Goal: Task Accomplishment & Management: Manage account settings

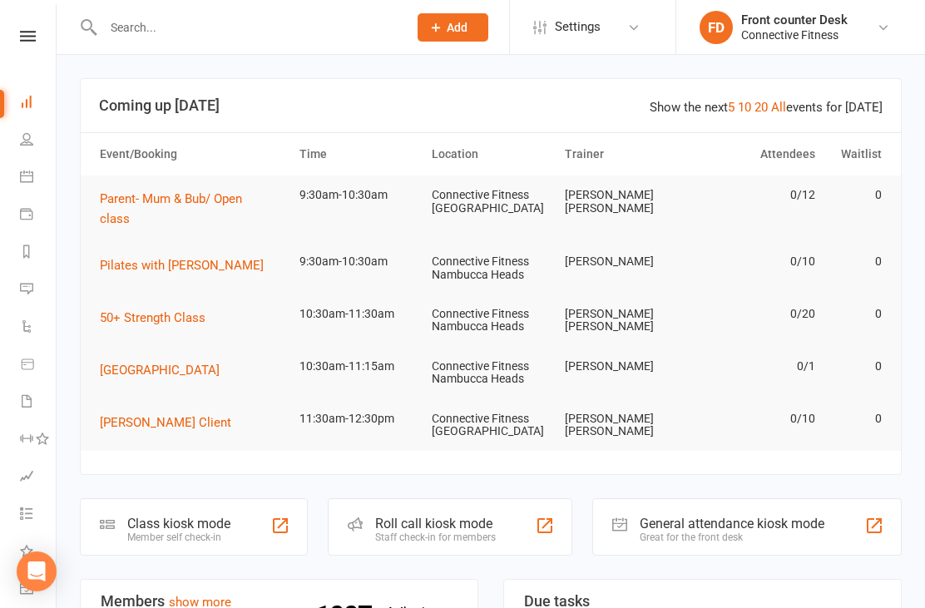
click at [28, 37] on icon at bounding box center [28, 36] width 16 height 11
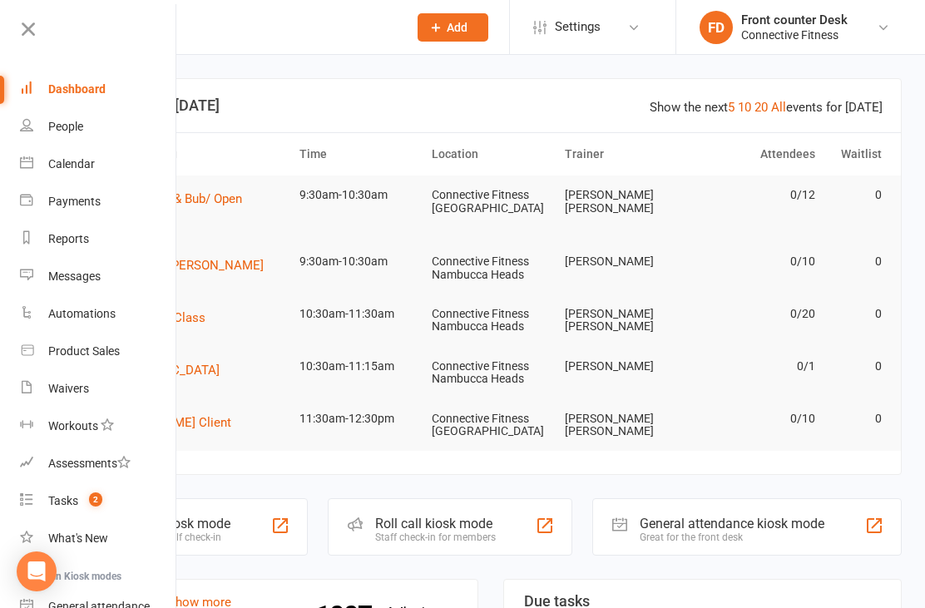
click at [56, 86] on div "Dashboard" at bounding box center [76, 88] width 57 height 13
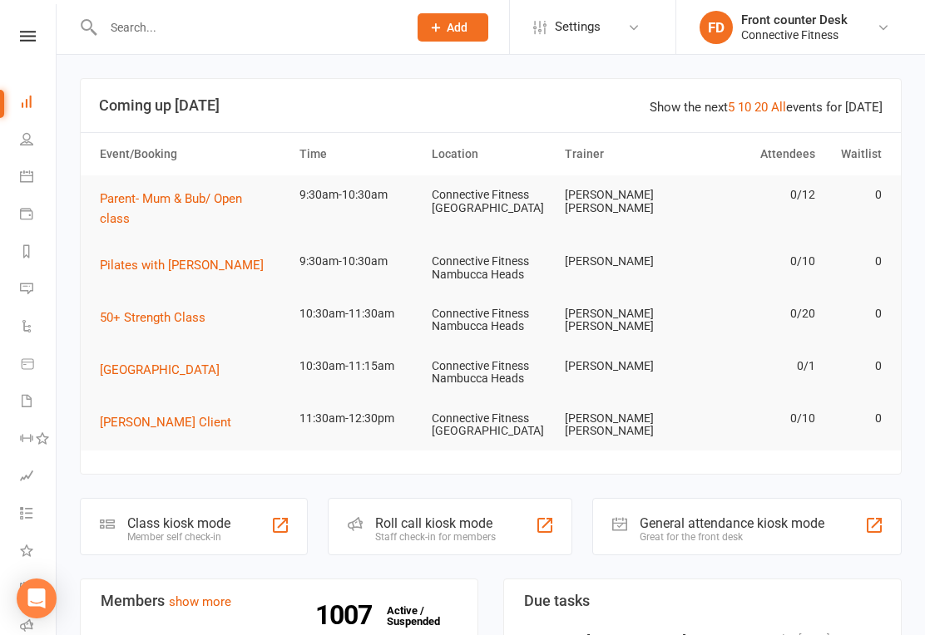
click at [750, 498] on div "General attendance kiosk mode Great for the front desk" at bounding box center [746, 526] width 309 height 57
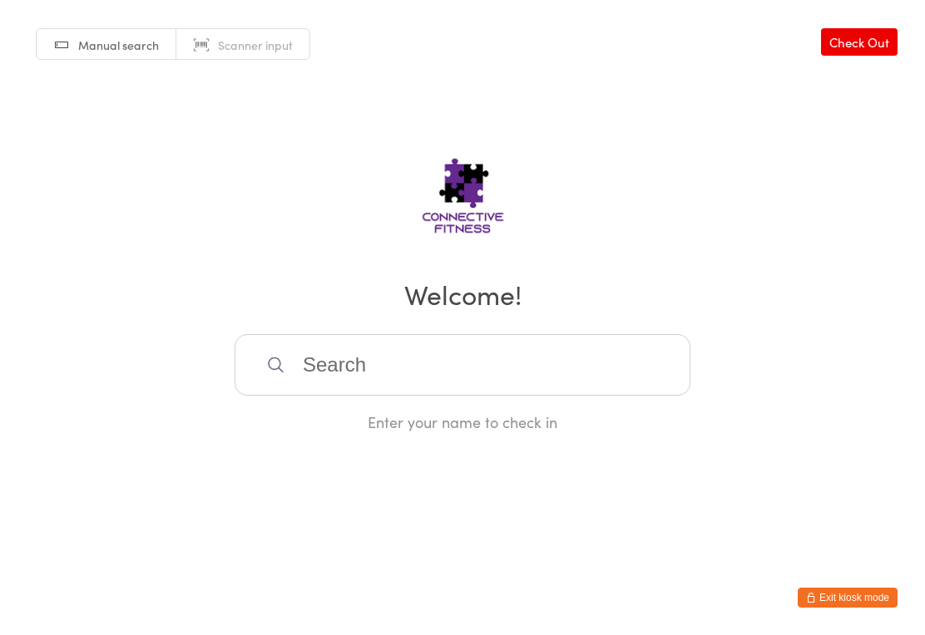
click at [862, 588] on button "Exit kiosk mode" at bounding box center [847, 598] width 100 height 20
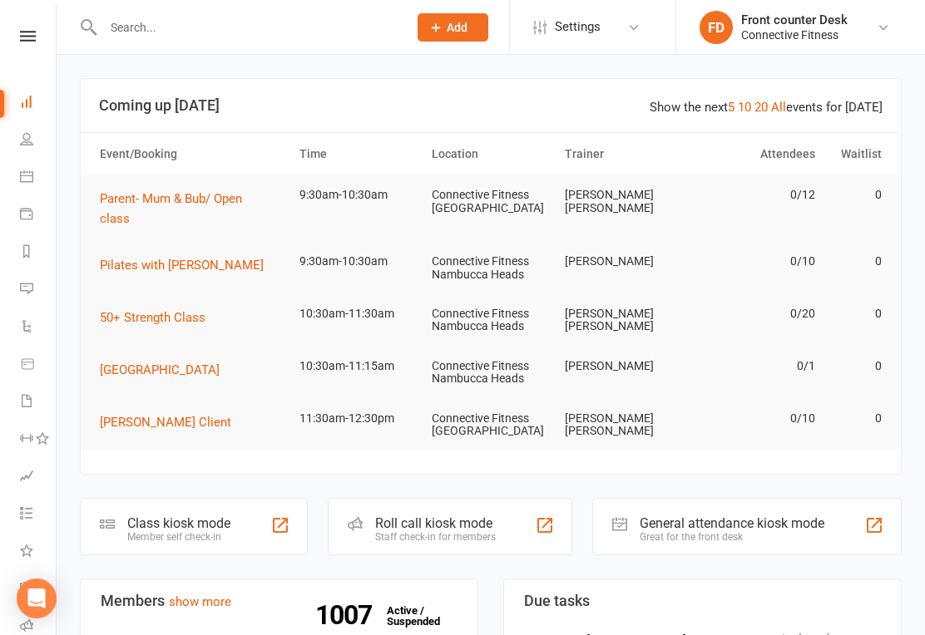
click at [10, 40] on link at bounding box center [27, 36] width 59 height 11
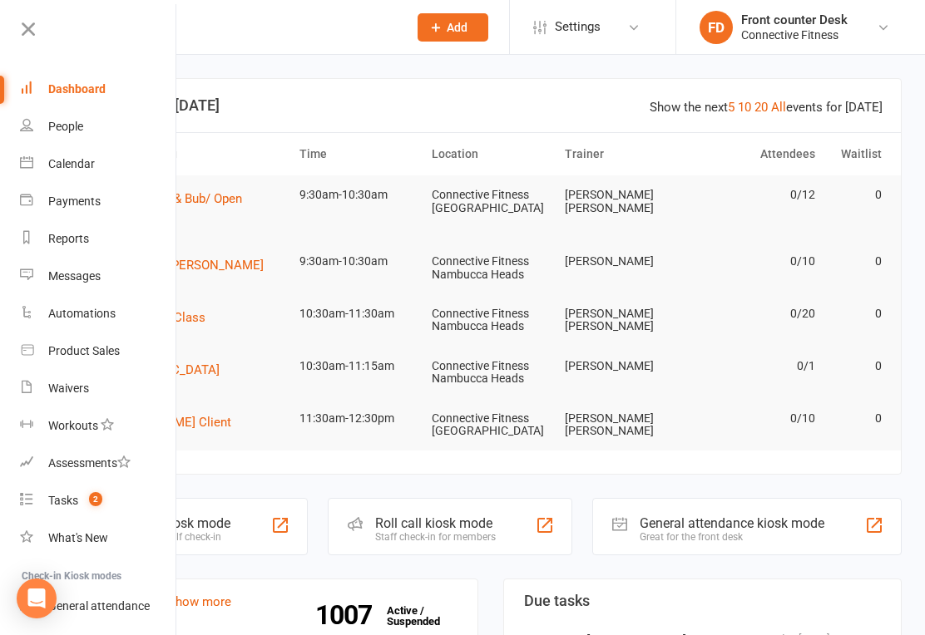
click at [59, 378] on link "Waivers" at bounding box center [98, 388] width 157 height 37
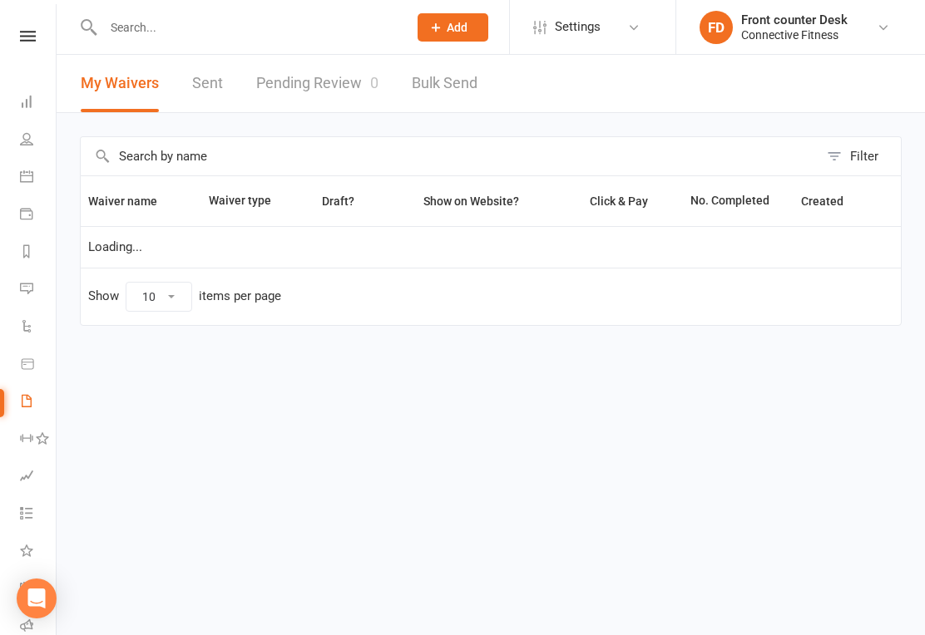
click at [335, 81] on link "Pending Review 0" at bounding box center [317, 83] width 122 height 57
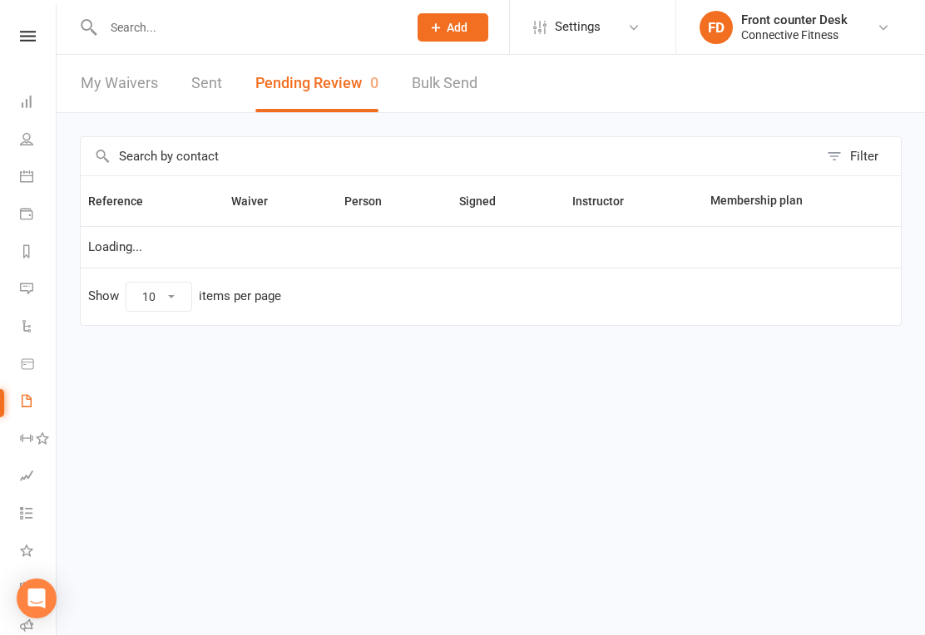
select select "100"
click at [13, 23] on nav "Clubworx Dashboard People Calendar Payments Reports Messages Automations Produc…" at bounding box center [28, 321] width 57 height 635
click at [32, 37] on icon at bounding box center [28, 36] width 16 height 11
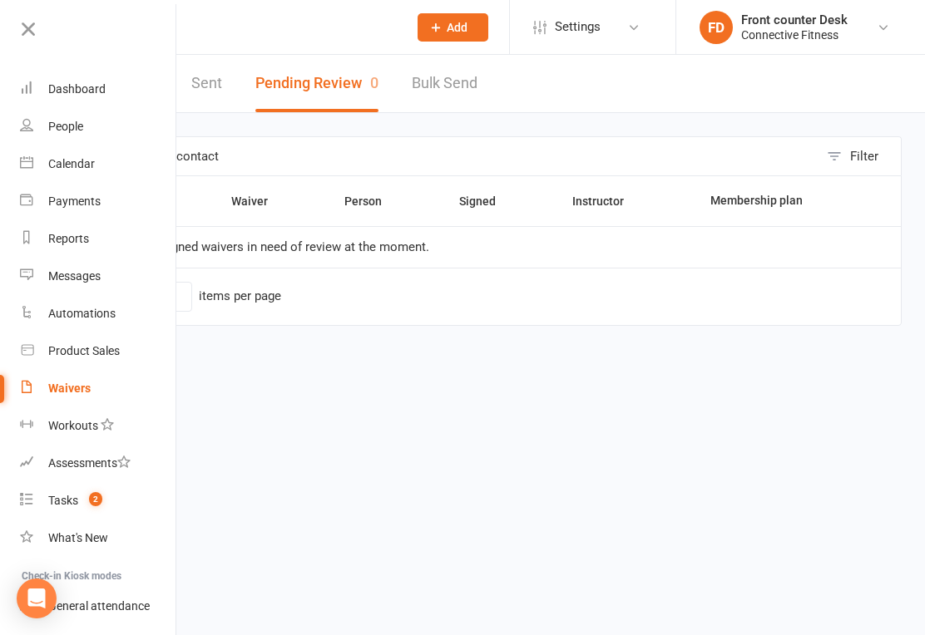
click at [53, 86] on div "Dashboard" at bounding box center [76, 88] width 57 height 13
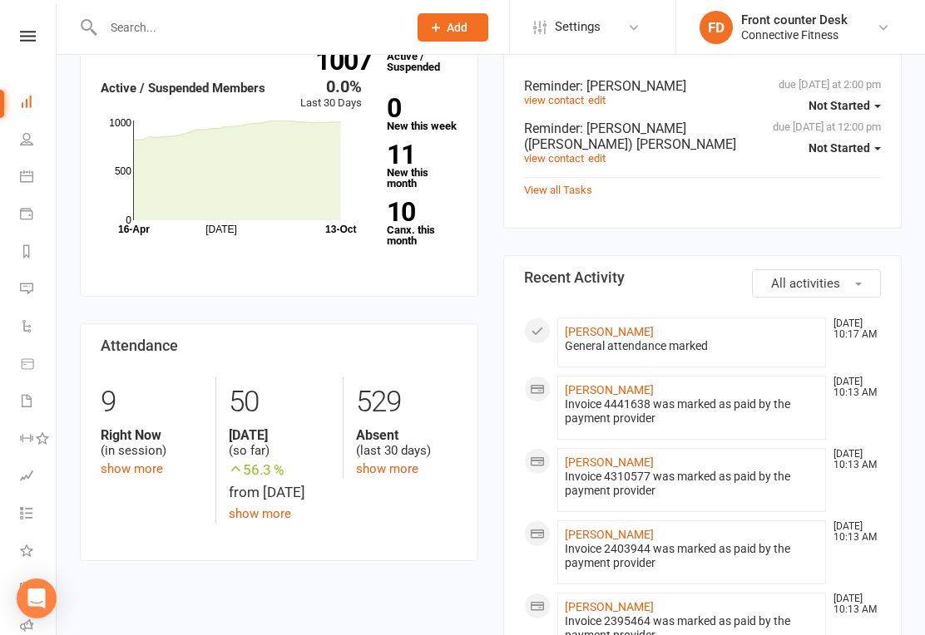
scroll to position [521, 0]
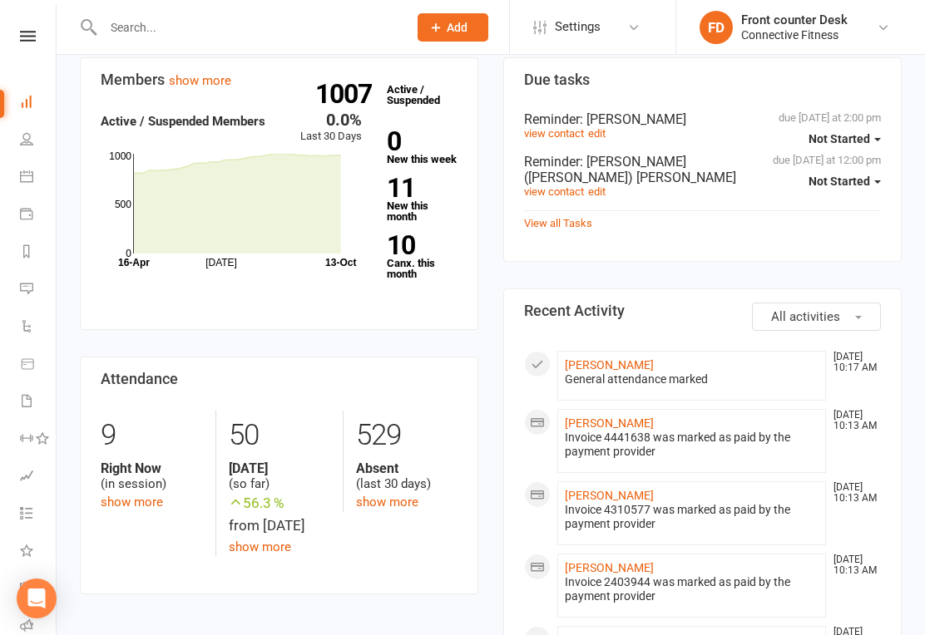
click at [605, 127] on link "edit" at bounding box center [596, 133] width 17 height 12
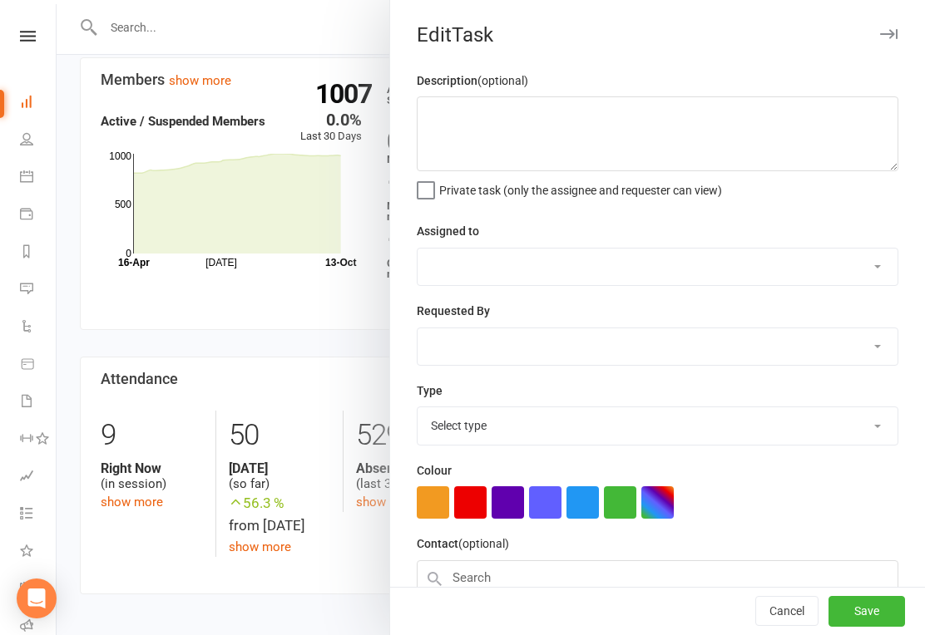
type textarea "1 Month Payment due"
select select "43994"
select select "45139"
type input "[DATE]"
type input "2:00pm"
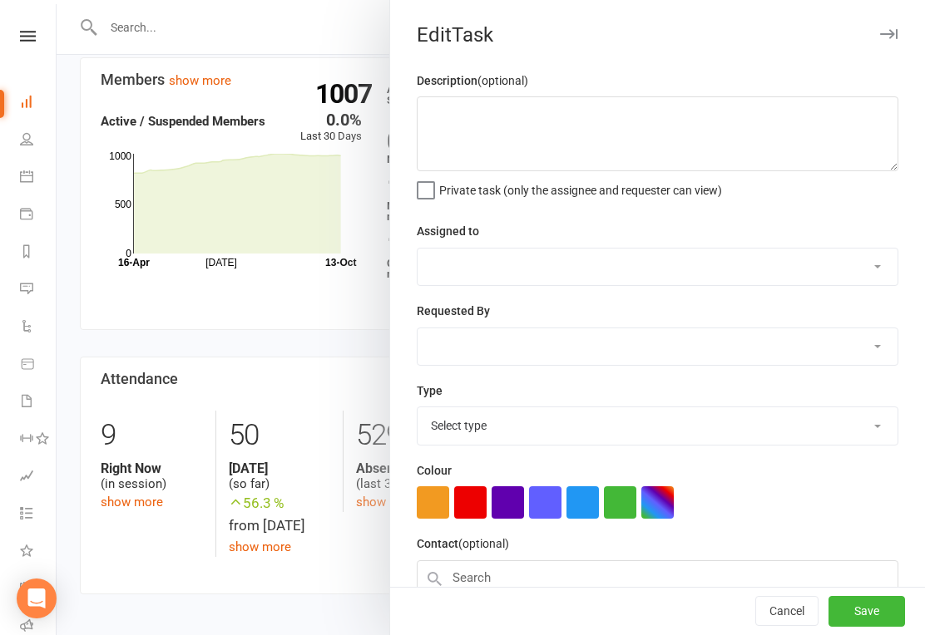
checkbox input "true"
select select "19808"
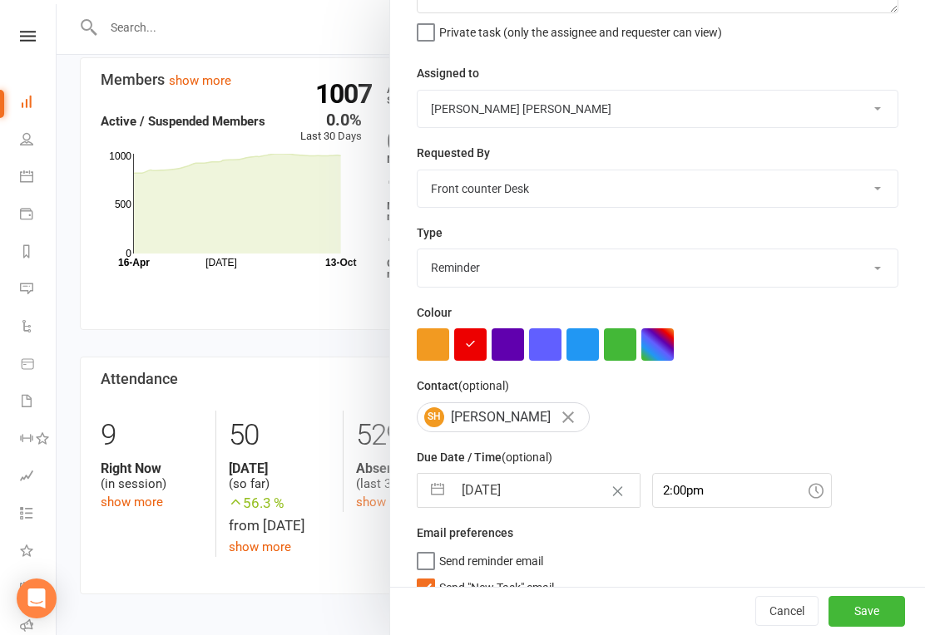
click at [439, 497] on button "button" at bounding box center [437, 490] width 30 height 33
select select "8"
select select "2025"
select select "9"
select select "2025"
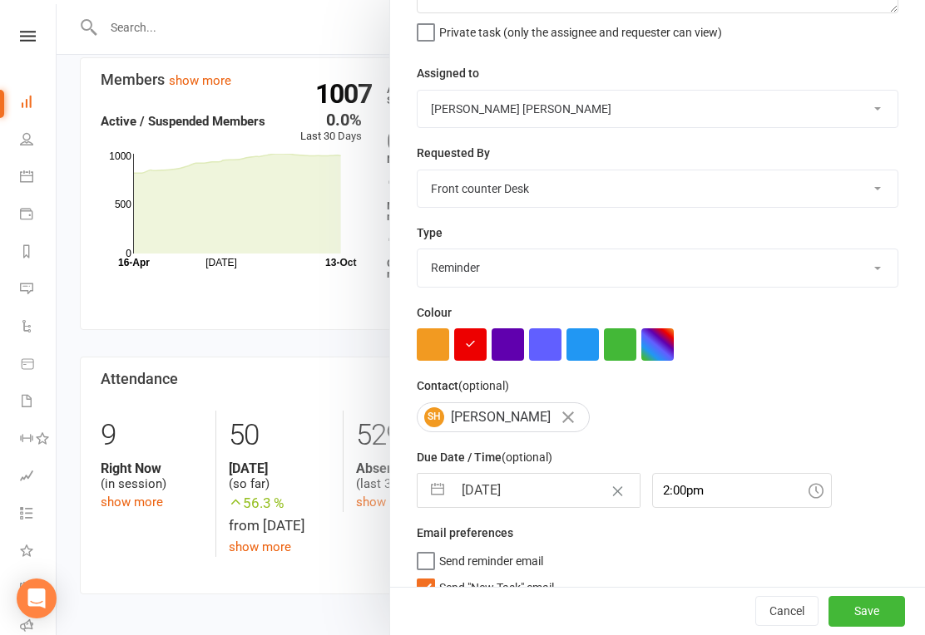
select select "10"
select select "2025"
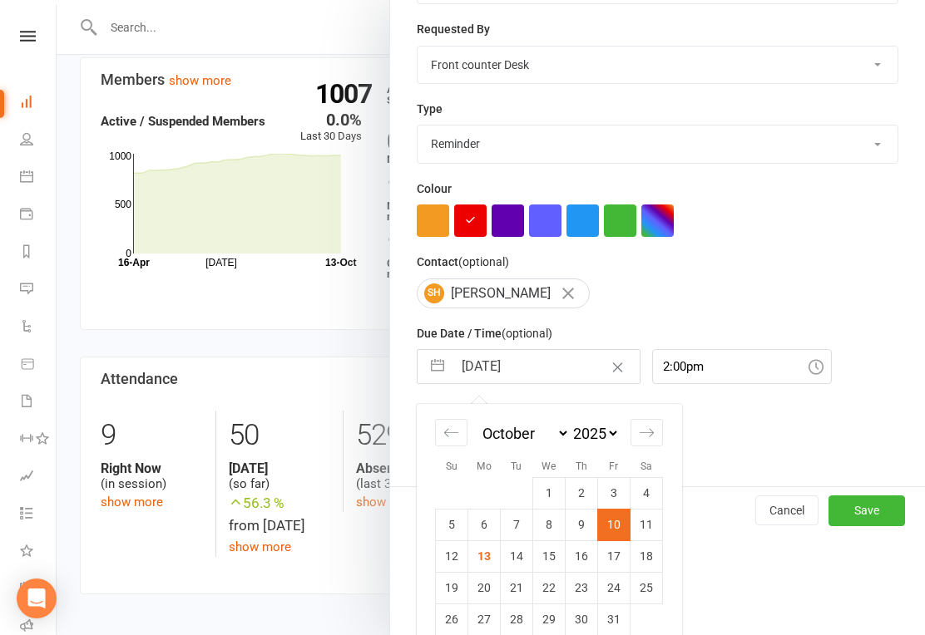
scroll to position [281, 0]
click at [649, 432] on icon "Move forward to switch to the next month." at bounding box center [647, 434] width 16 height 16
select select "11"
select select "2025"
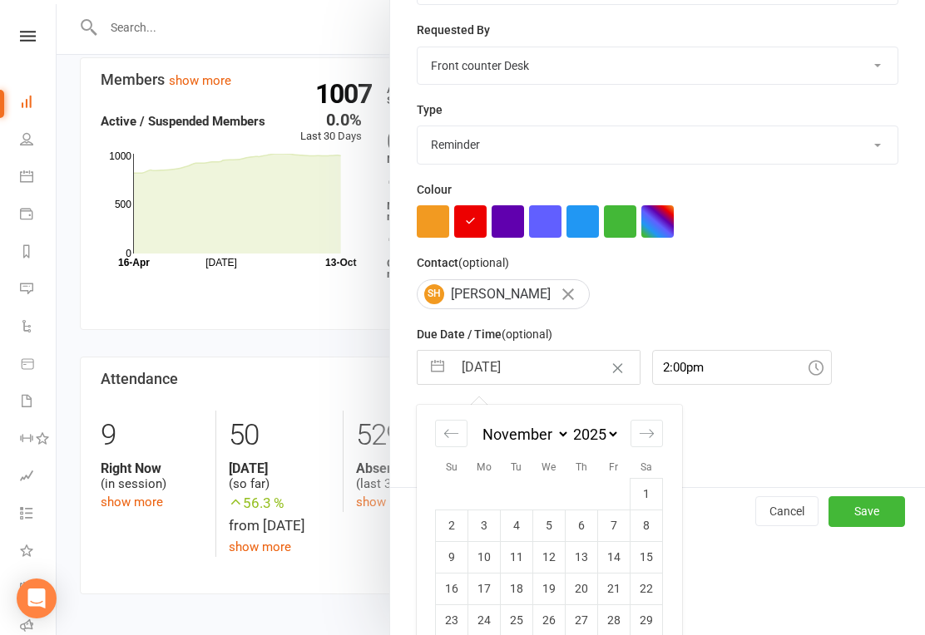
click at [618, 535] on td "7" at bounding box center [614, 526] width 32 height 32
type input "[DATE]"
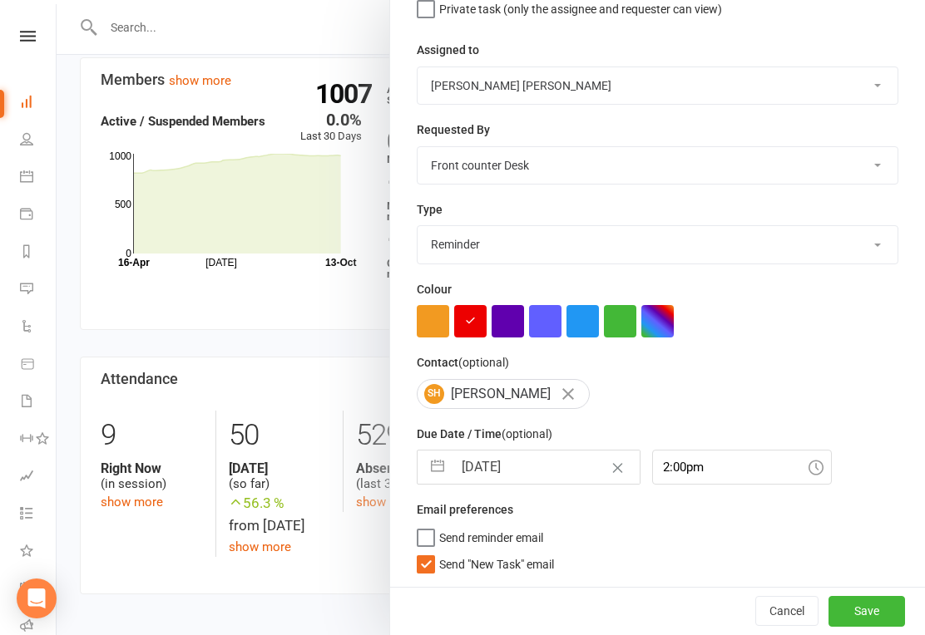
scroll to position [158, 0]
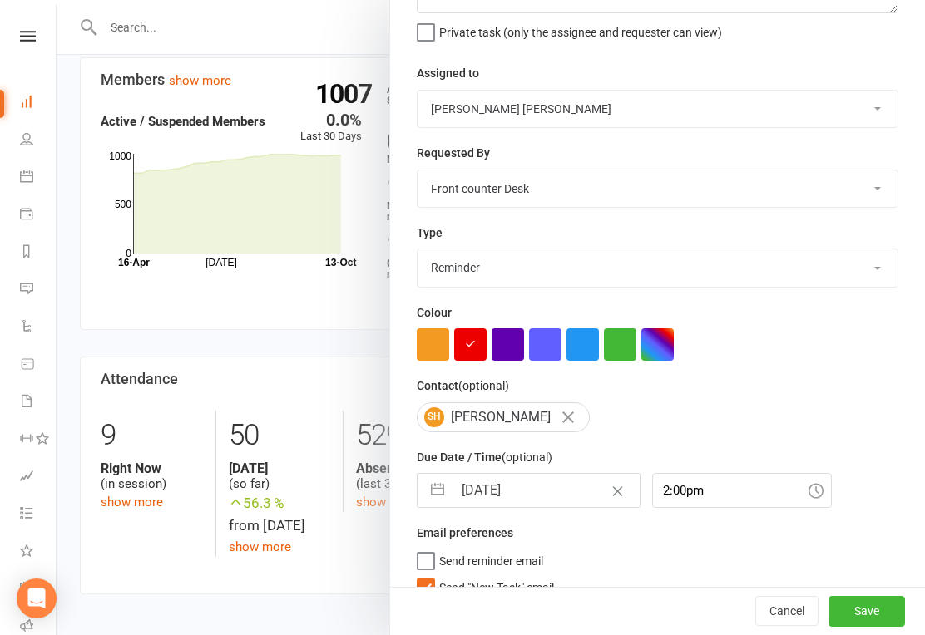
click at [877, 627] on button "Save" at bounding box center [866, 612] width 77 height 30
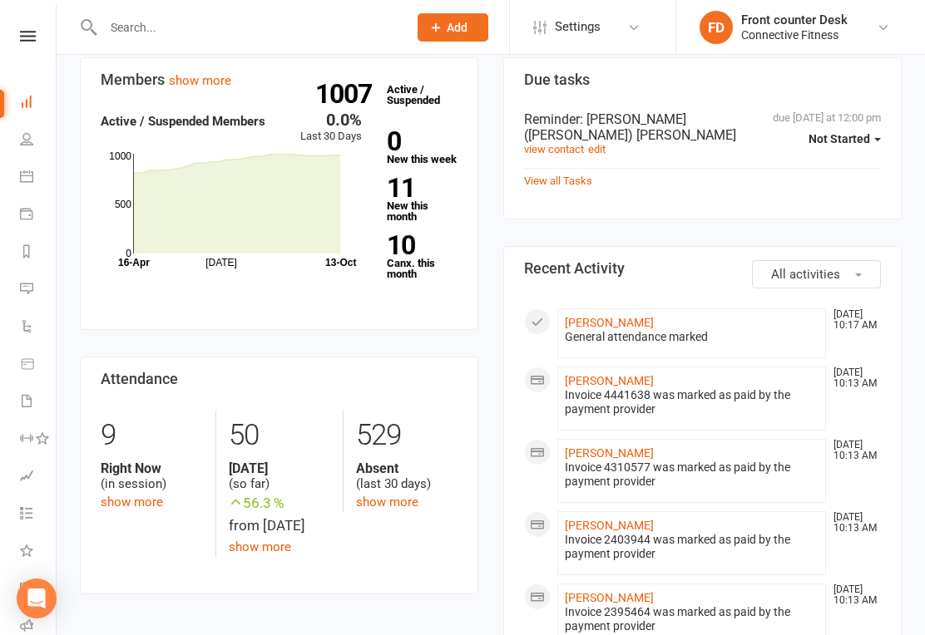
click at [32, 50] on div "Clubworx" at bounding box center [28, 58] width 56 height 54
click at [11, 37] on link at bounding box center [27, 36] width 59 height 11
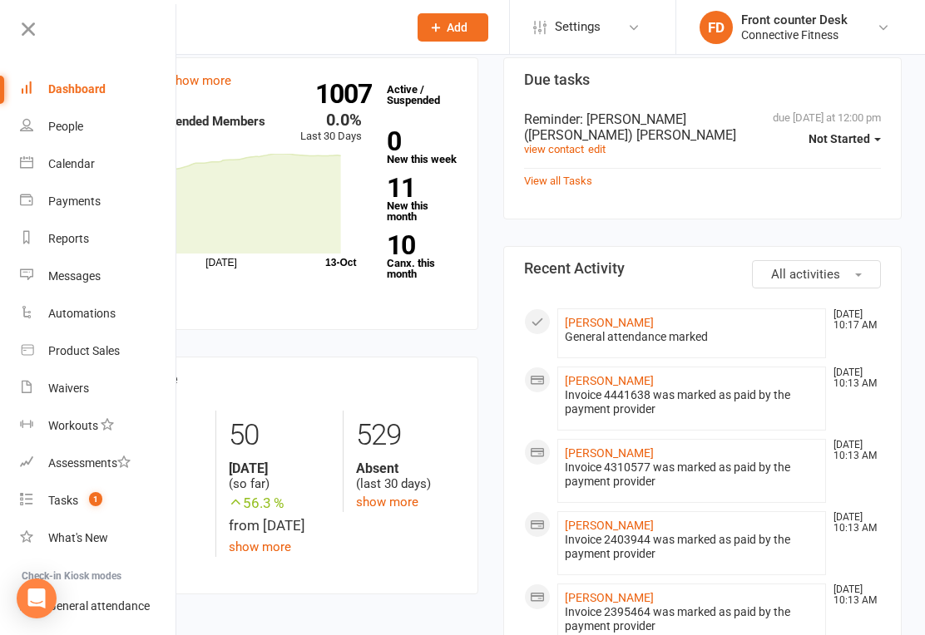
click at [53, 121] on div "People" at bounding box center [65, 126] width 35 height 13
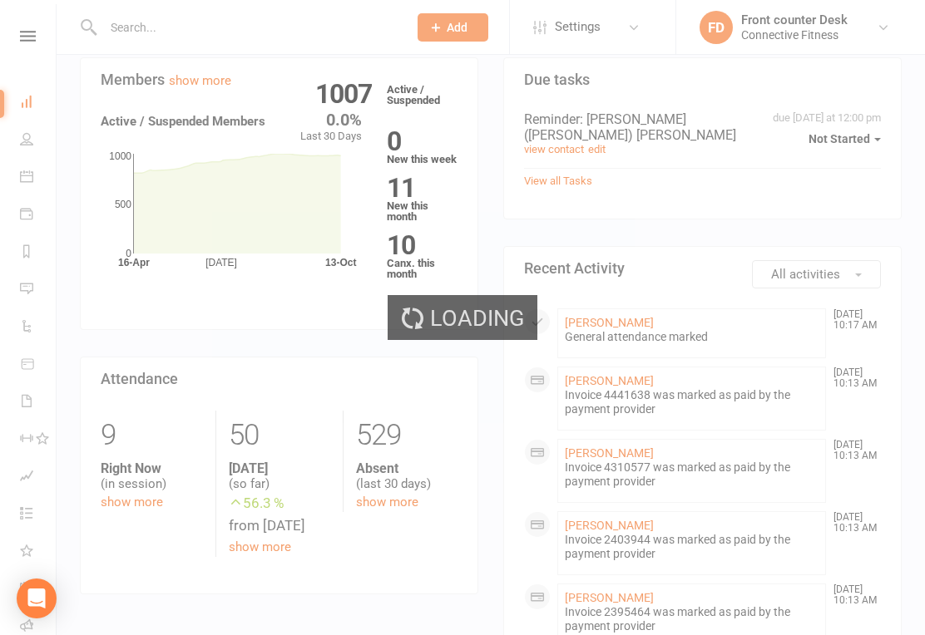
select select "100"
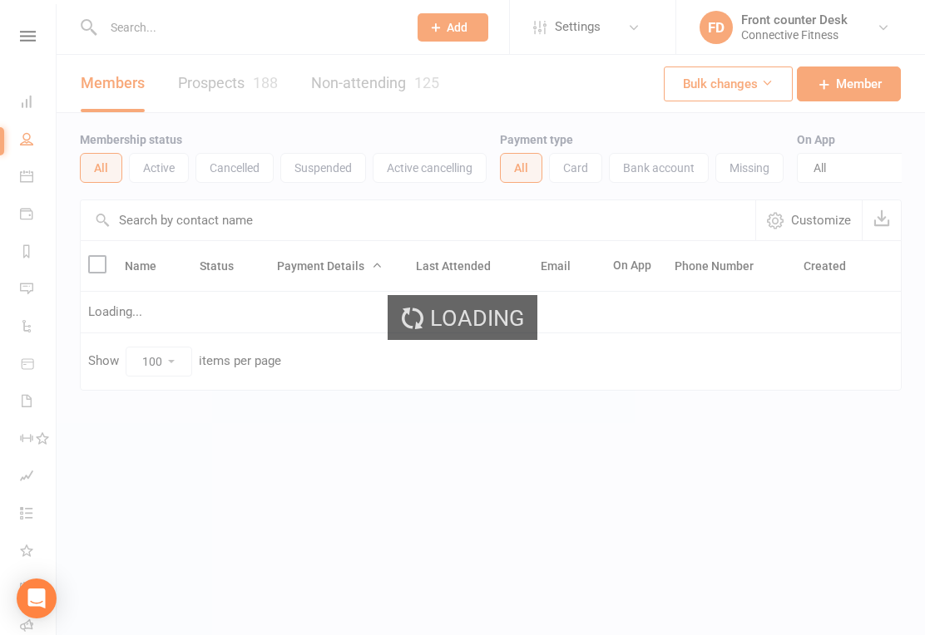
click at [155, 221] on input "text" at bounding box center [418, 220] width 674 height 40
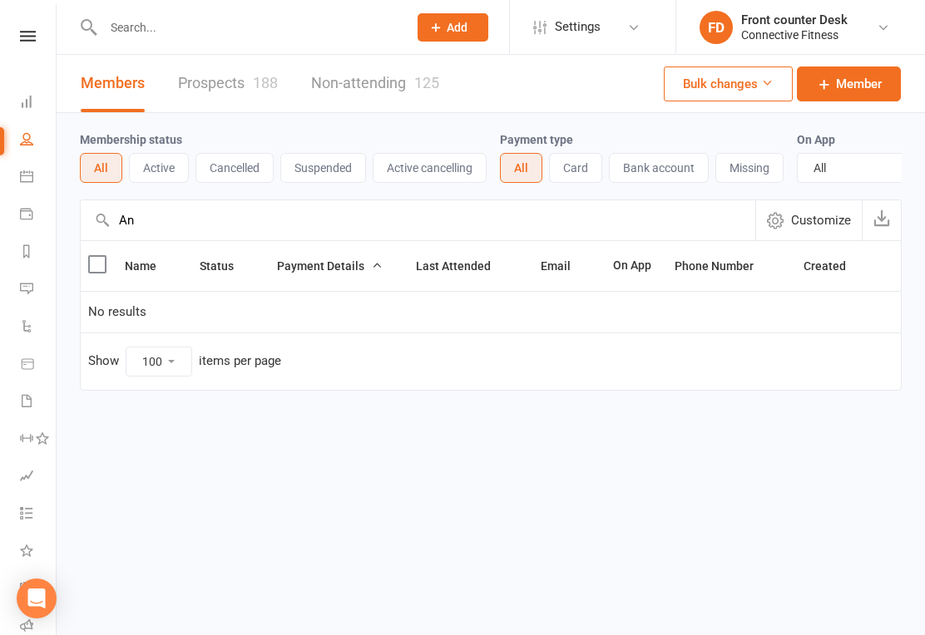
type input "A"
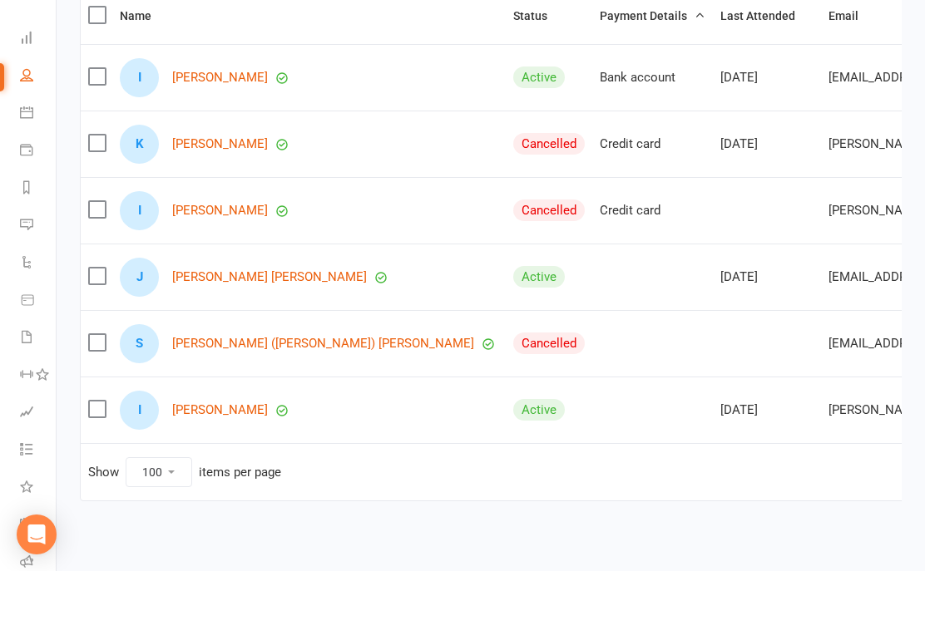
scroll to position [221, 0]
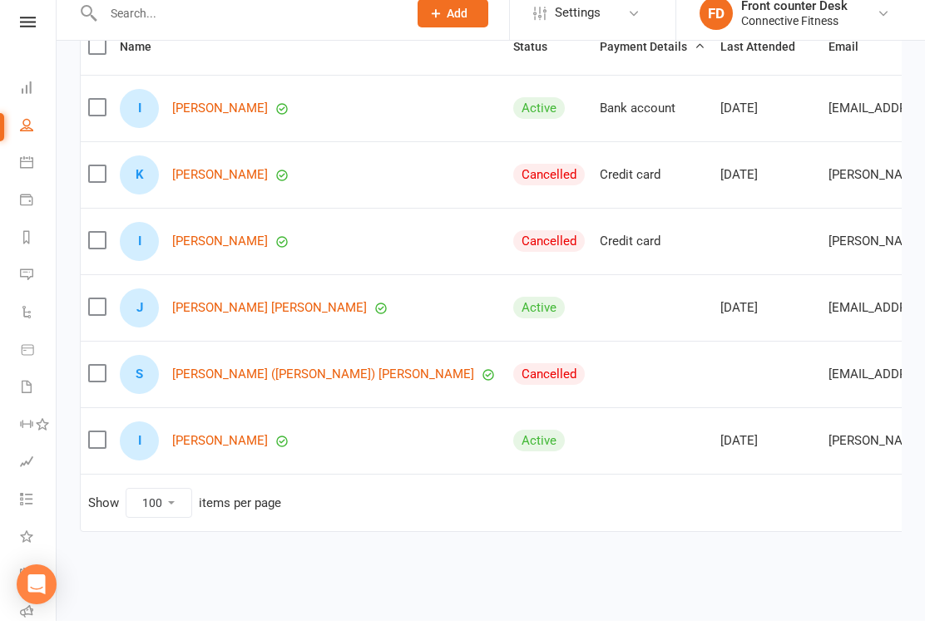
type input "[PERSON_NAME]"
click at [20, 31] on icon at bounding box center [28, 36] width 16 height 11
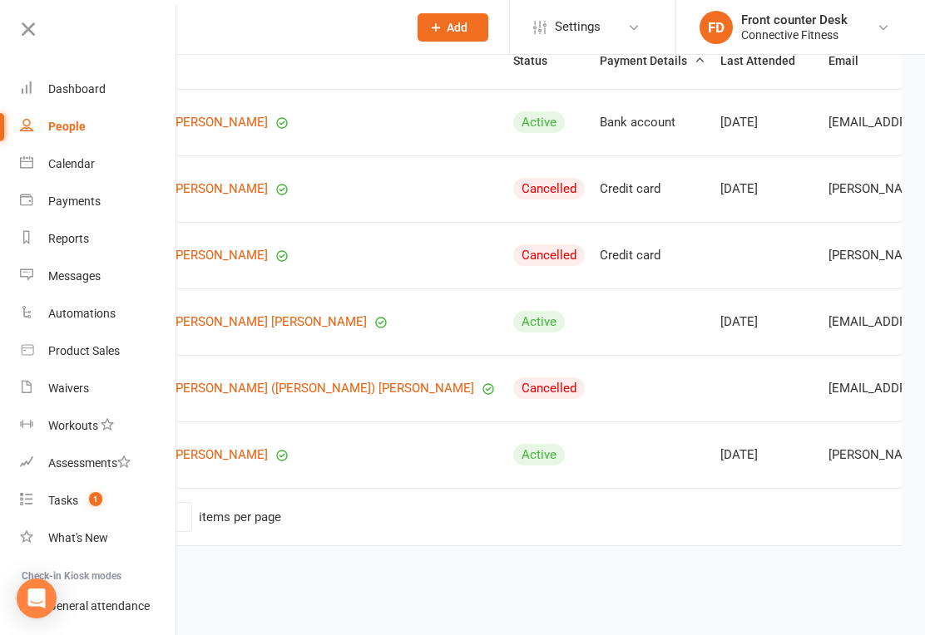
click at [66, 93] on div "Dashboard" at bounding box center [76, 88] width 57 height 13
